Goal: Task Accomplishment & Management: Manage account settings

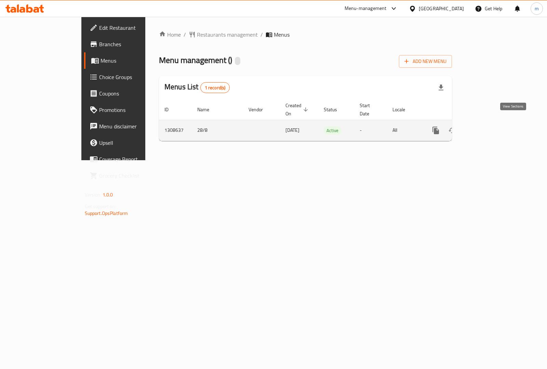
click at [490, 126] on icon "enhanced table" at bounding box center [485, 130] width 8 height 8
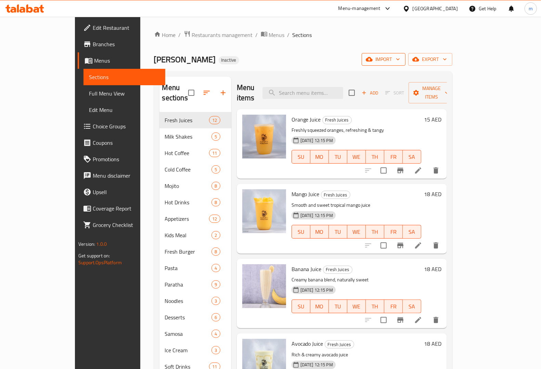
click at [400, 58] on span "import" at bounding box center [383, 59] width 33 height 9
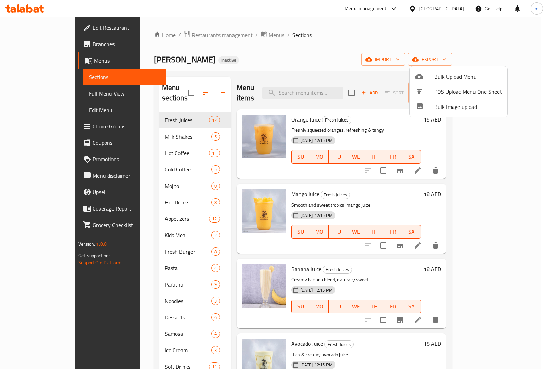
click at [427, 50] on div at bounding box center [273, 184] width 547 height 369
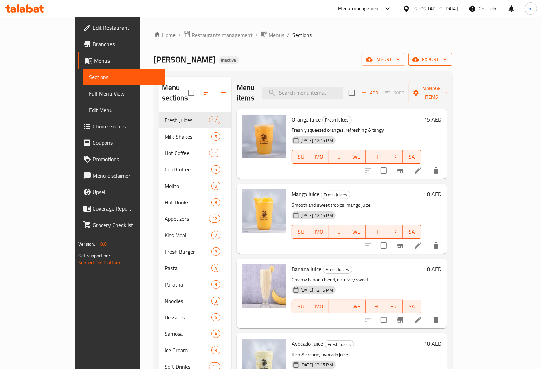
click at [448, 57] on icon "button" at bounding box center [444, 59] width 7 height 7
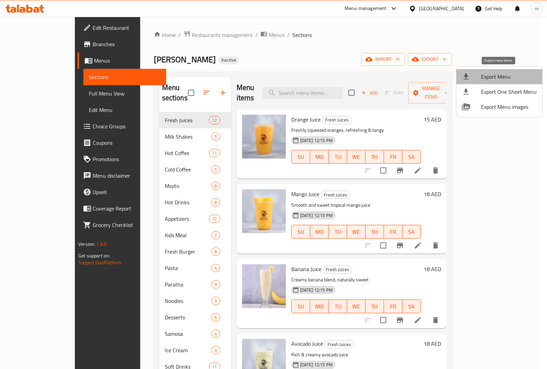
click at [505, 78] on span "Export Menu" at bounding box center [509, 77] width 56 height 8
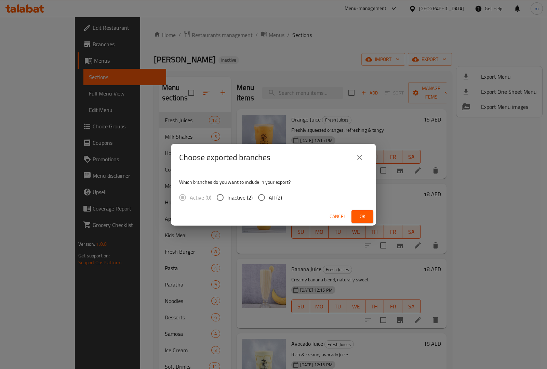
click at [262, 197] on input "All (2)" at bounding box center [262, 197] width 14 height 14
radio input "true"
click at [363, 217] on span "Ok" at bounding box center [362, 216] width 11 height 9
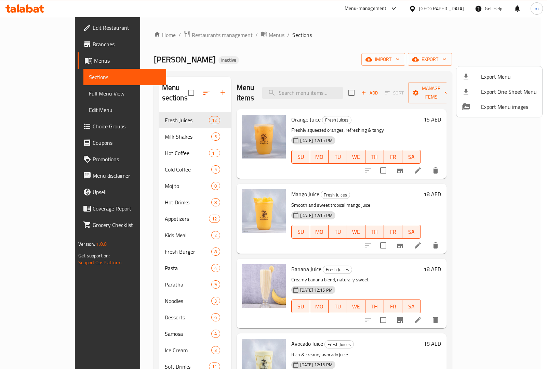
click at [324, 42] on div at bounding box center [273, 184] width 547 height 369
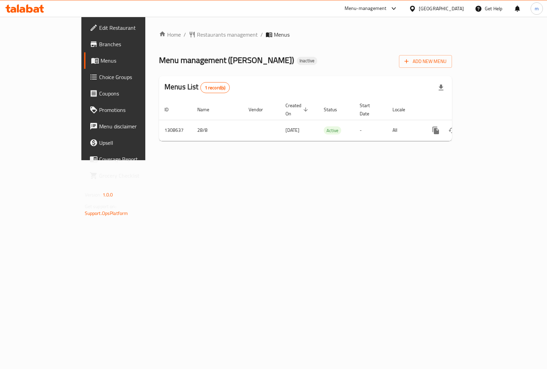
click at [99, 40] on span "Branches" at bounding box center [133, 44] width 68 height 8
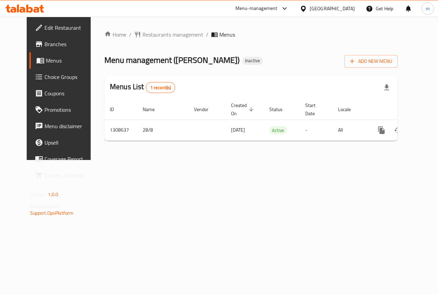
scroll to position [0, 2]
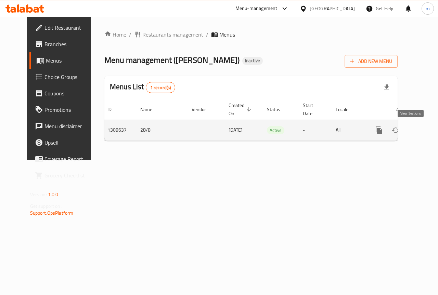
click at [424, 127] on icon "enhanced table" at bounding box center [428, 130] width 8 height 8
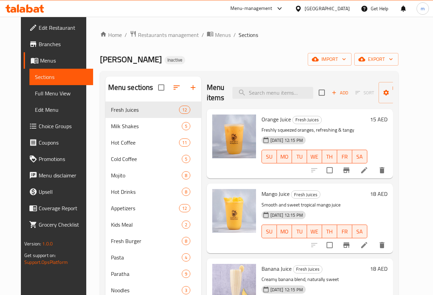
click at [40, 64] on span "Menus" at bounding box center [64, 60] width 48 height 8
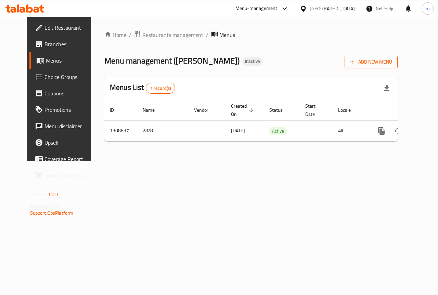
click at [392, 64] on span "Add New Menu" at bounding box center [371, 62] width 42 height 9
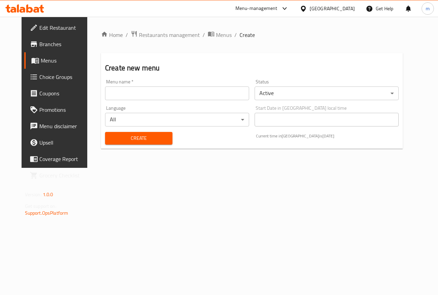
click at [149, 95] on input "text" at bounding box center [177, 94] width 144 height 14
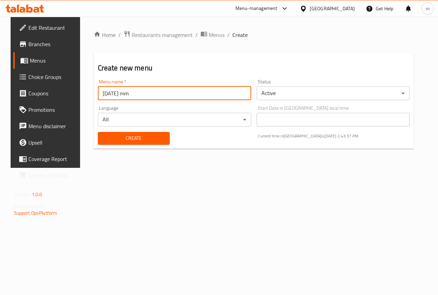
click at [98, 132] on button "Create" at bounding box center [134, 138] width 72 height 13
type input "[DATE] mm\"
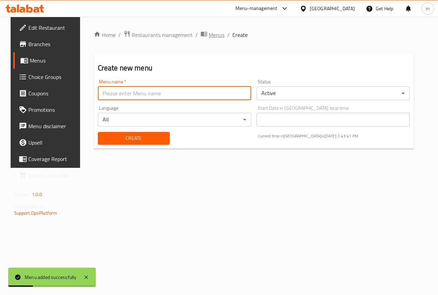
click at [209, 38] on span "Menus" at bounding box center [217, 35] width 16 height 8
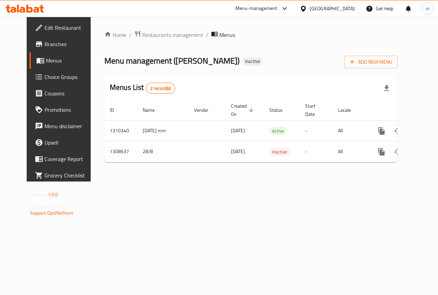
click at [44, 44] on span "Branches" at bounding box center [69, 44] width 50 height 8
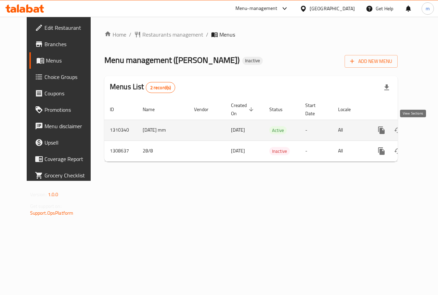
click at [427, 127] on icon "enhanced table" at bounding box center [431, 130] width 8 height 8
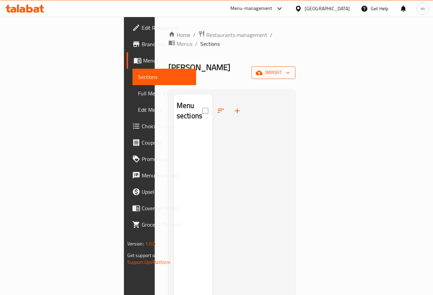
click at [290, 68] on span "import" at bounding box center [273, 72] width 33 height 9
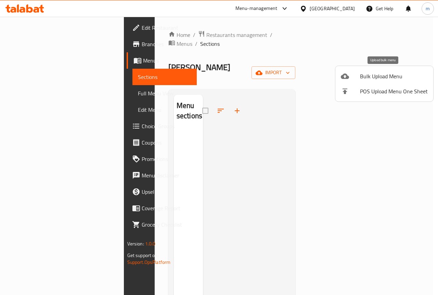
click at [378, 74] on span "Bulk Upload Menu" at bounding box center [394, 76] width 68 height 8
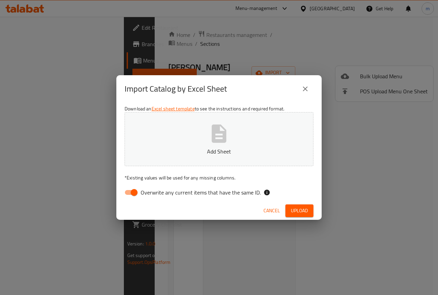
click at [133, 192] on input "Overwrite any current items that have the same ID." at bounding box center [134, 192] width 39 height 13
checkbox input "false"
click at [281, 113] on button "Add Sheet" at bounding box center [219, 139] width 189 height 54
click at [296, 208] on span "Upload" at bounding box center [299, 211] width 17 height 9
click at [307, 207] on button "button" at bounding box center [302, 211] width 22 height 11
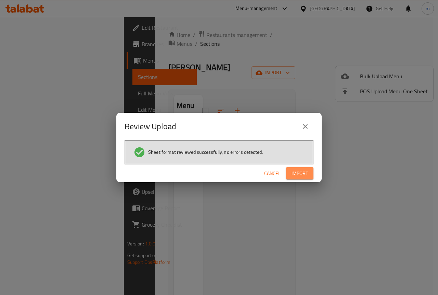
click at [304, 171] on span "Import" at bounding box center [299, 173] width 16 height 9
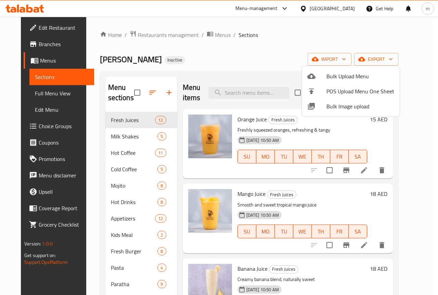
click at [39, 93] on div at bounding box center [219, 147] width 438 height 295
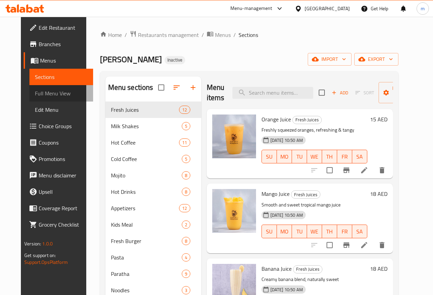
click at [39, 93] on span "Full Menu View" at bounding box center [61, 93] width 53 height 8
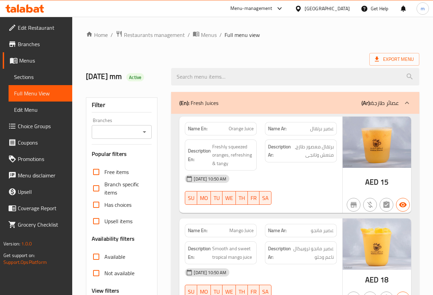
scroll to position [118, 0]
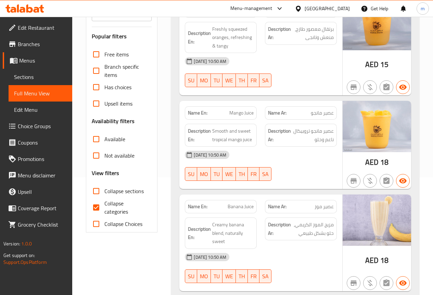
click at [98, 211] on input "Collapse categories" at bounding box center [96, 207] width 16 height 16
checkbox input "false"
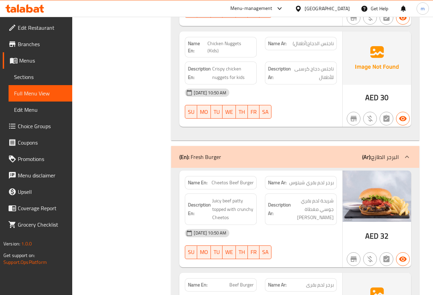
scroll to position [6995, 0]
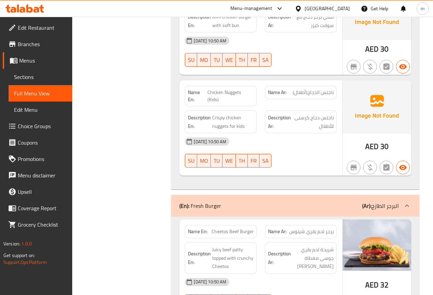
click at [34, 25] on span "Edit Restaurant" at bounding box center [42, 28] width 49 height 8
